Goal: Transaction & Acquisition: Book appointment/travel/reservation

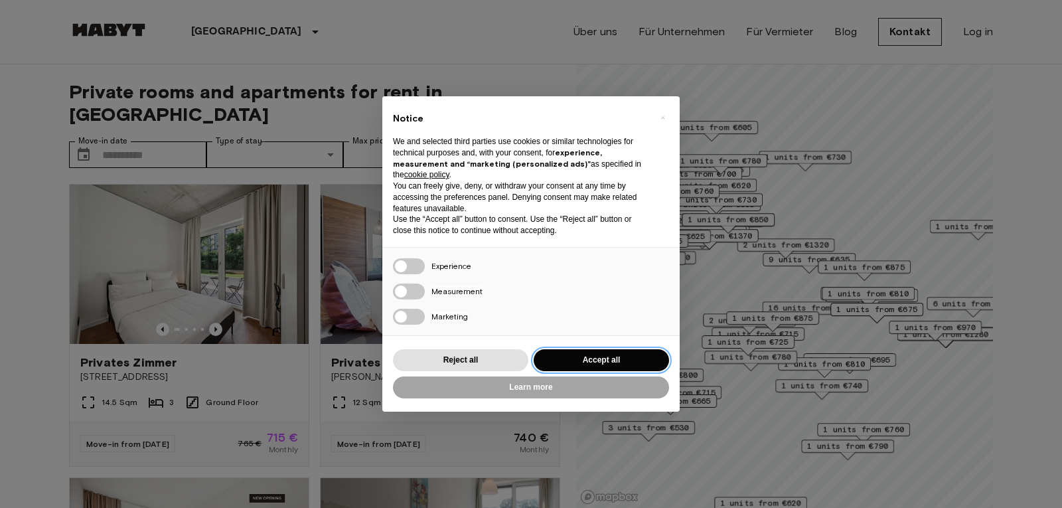
click at [572, 363] on button "Accept all" at bounding box center [601, 360] width 135 height 22
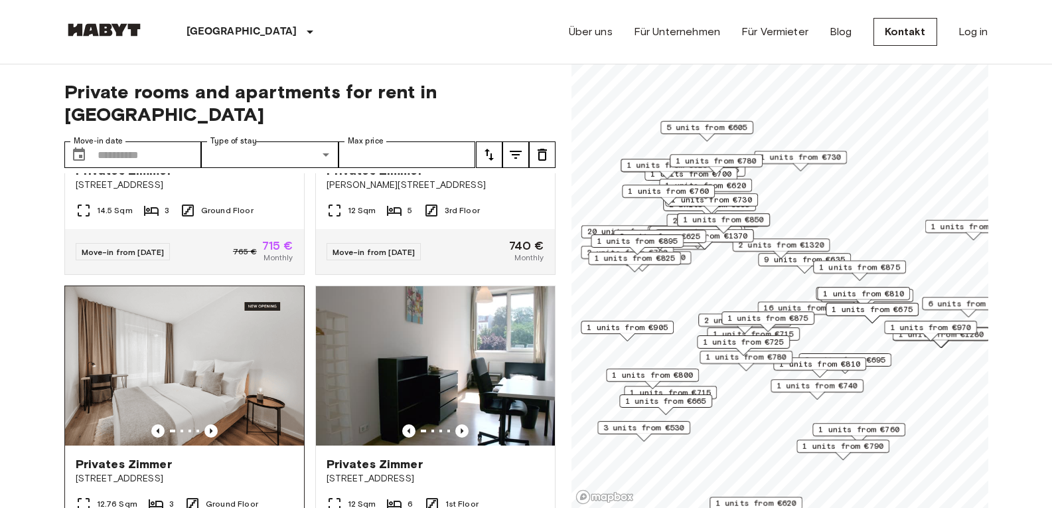
scroll to position [266, 0]
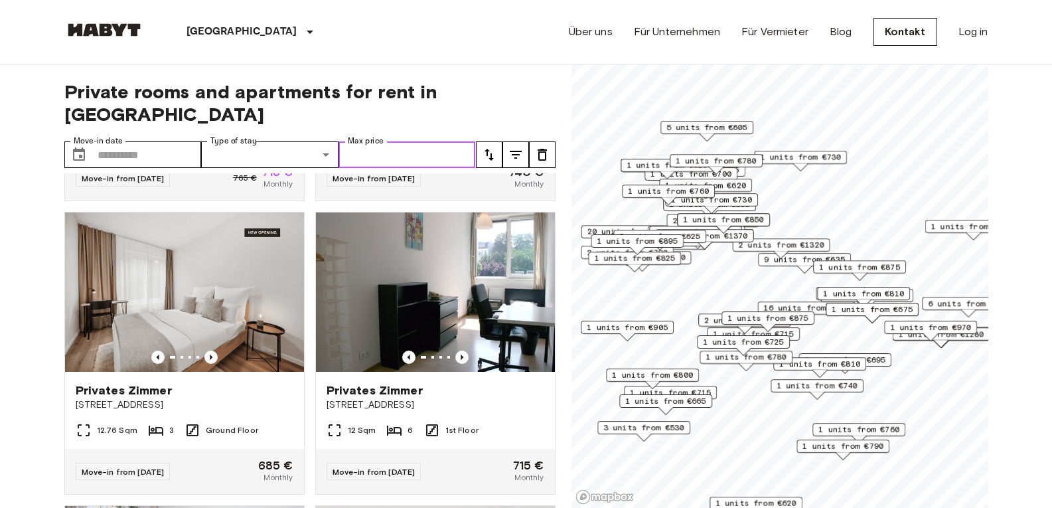
click at [449, 141] on input "Max price" at bounding box center [407, 154] width 137 height 27
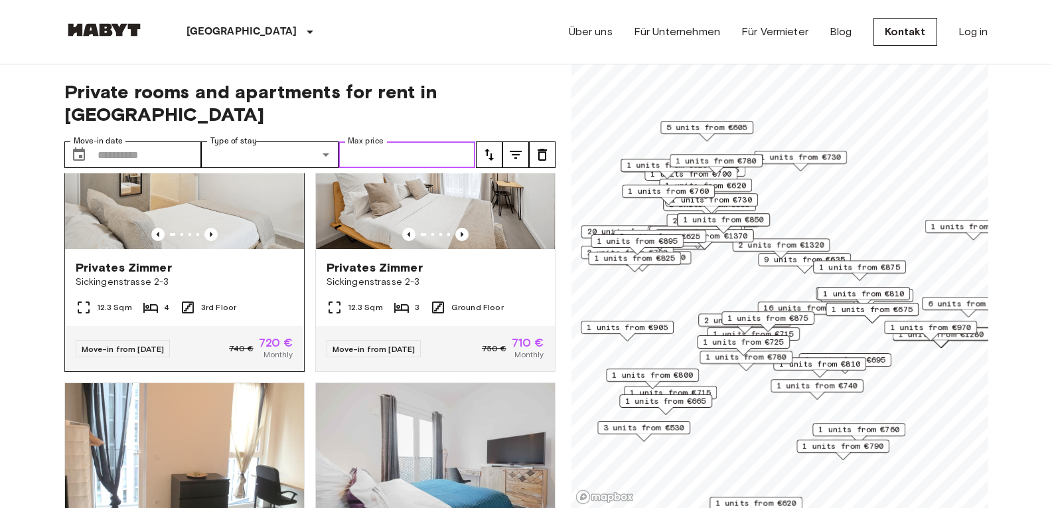
scroll to position [2124, 0]
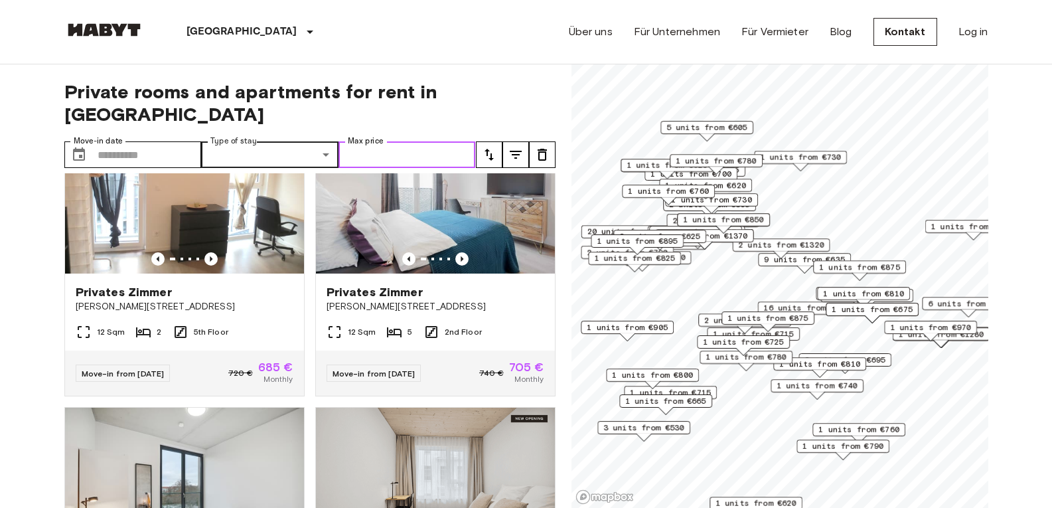
click at [392, 141] on input "Max price" at bounding box center [407, 154] width 137 height 27
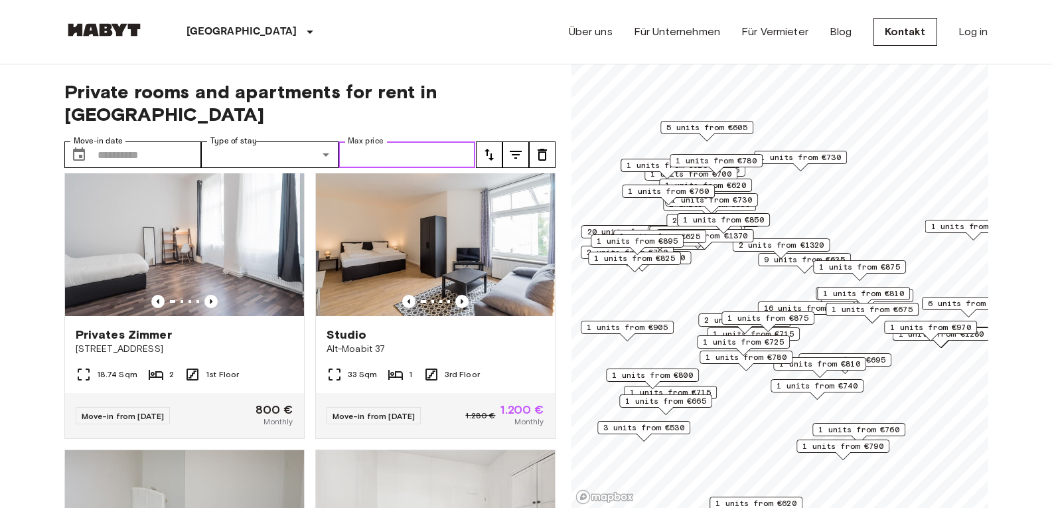
scroll to position [3011, 0]
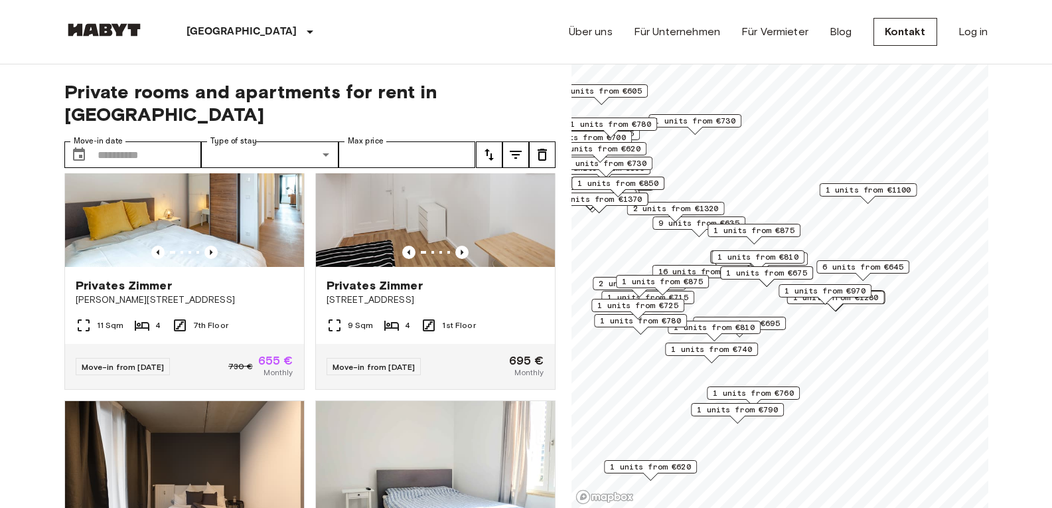
scroll to position [1211, 0]
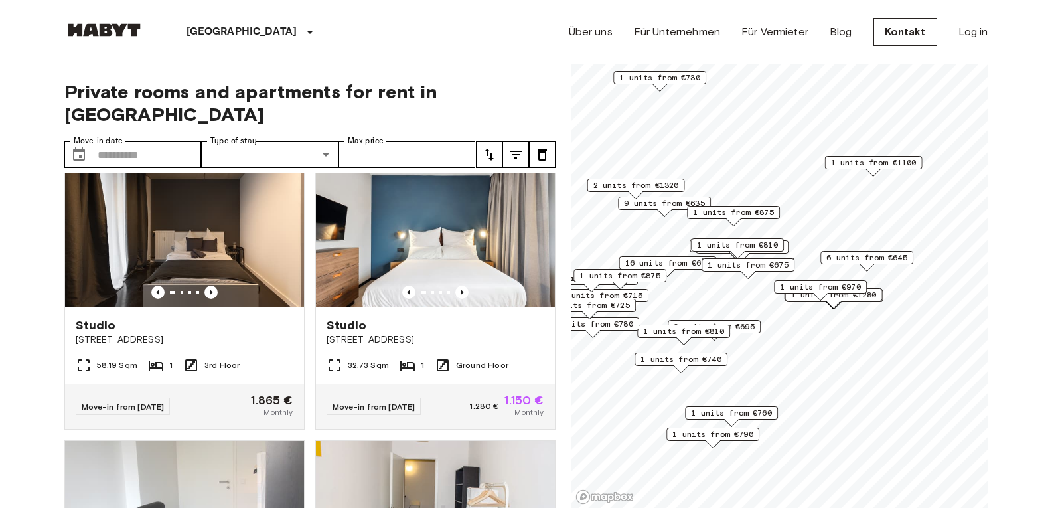
scroll to position [311, 0]
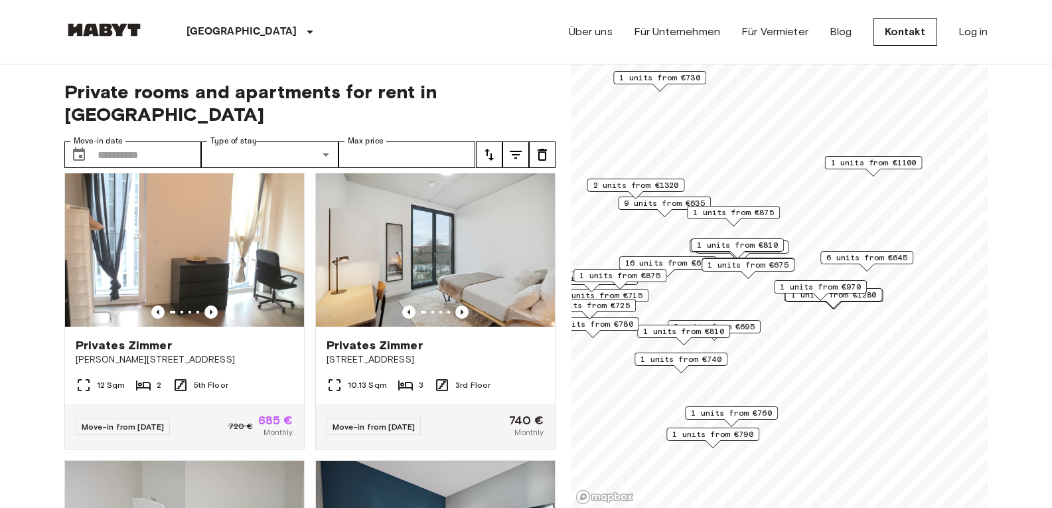
click at [879, 256] on span "6 units from €645" at bounding box center [866, 258] width 81 height 12
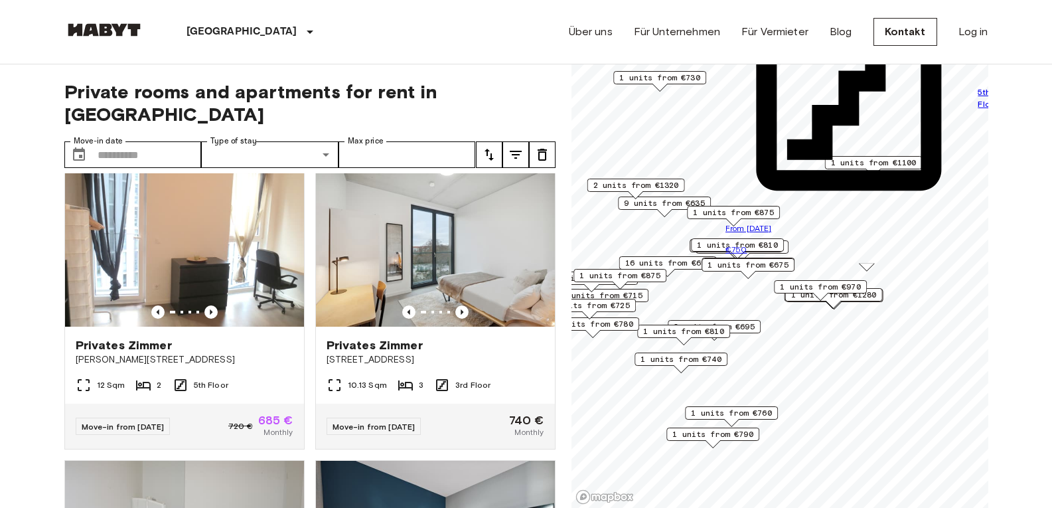
scroll to position [199, 0]
drag, startPoint x: 108, startPoint y: 135, endPoint x: 114, endPoint y: 133, distance: 7.1
click at [114, 141] on input "Move-in date" at bounding box center [150, 154] width 104 height 27
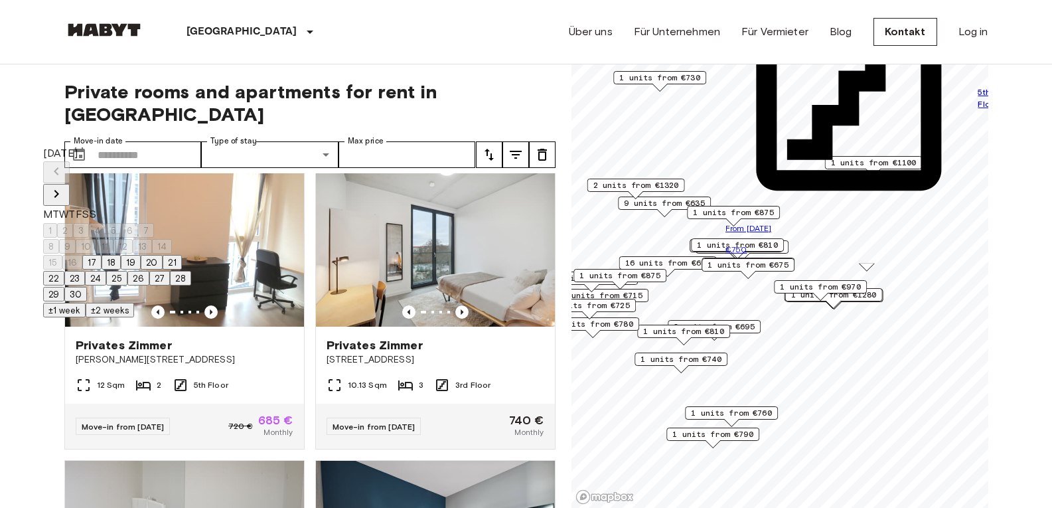
click at [64, 186] on icon "Next month" at bounding box center [56, 194] width 16 height 16
click at [57, 223] on button "1" at bounding box center [50, 230] width 14 height 15
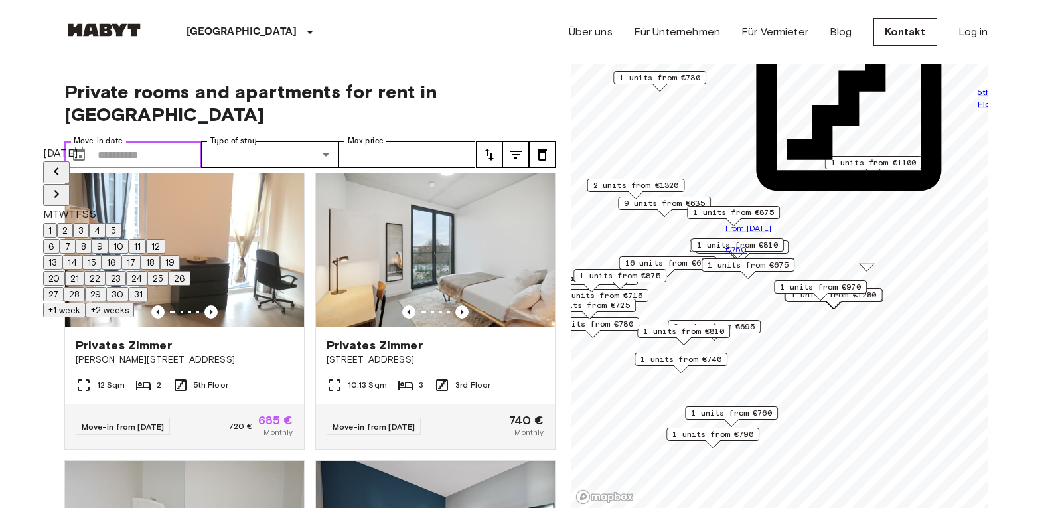
type input "**********"
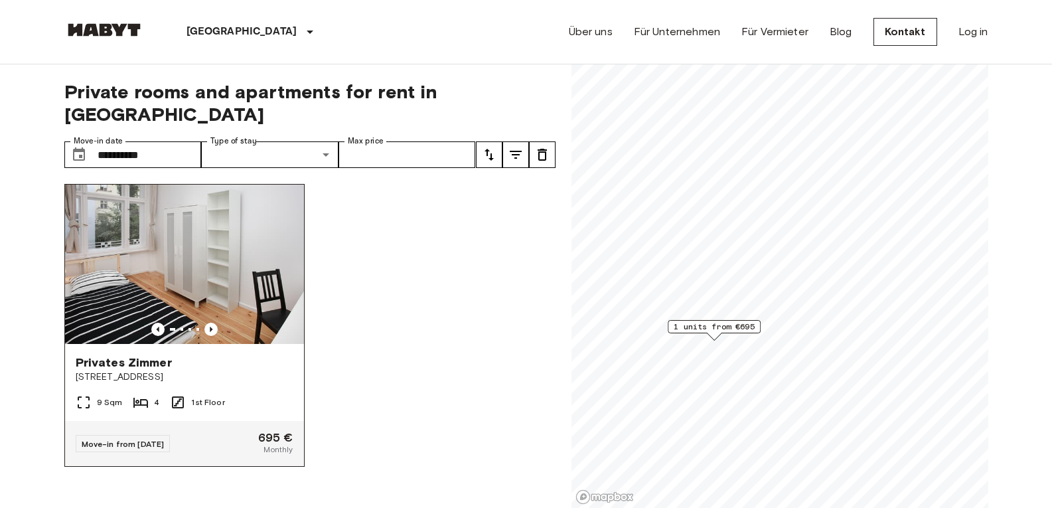
click at [213, 354] on div "Privates Zimmer" at bounding box center [185, 362] width 218 height 16
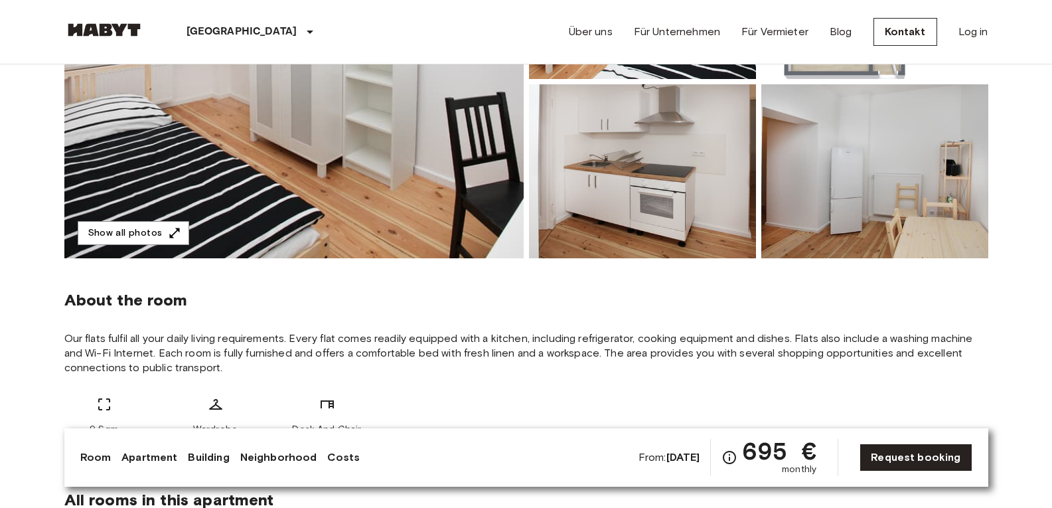
scroll to position [531, 0]
